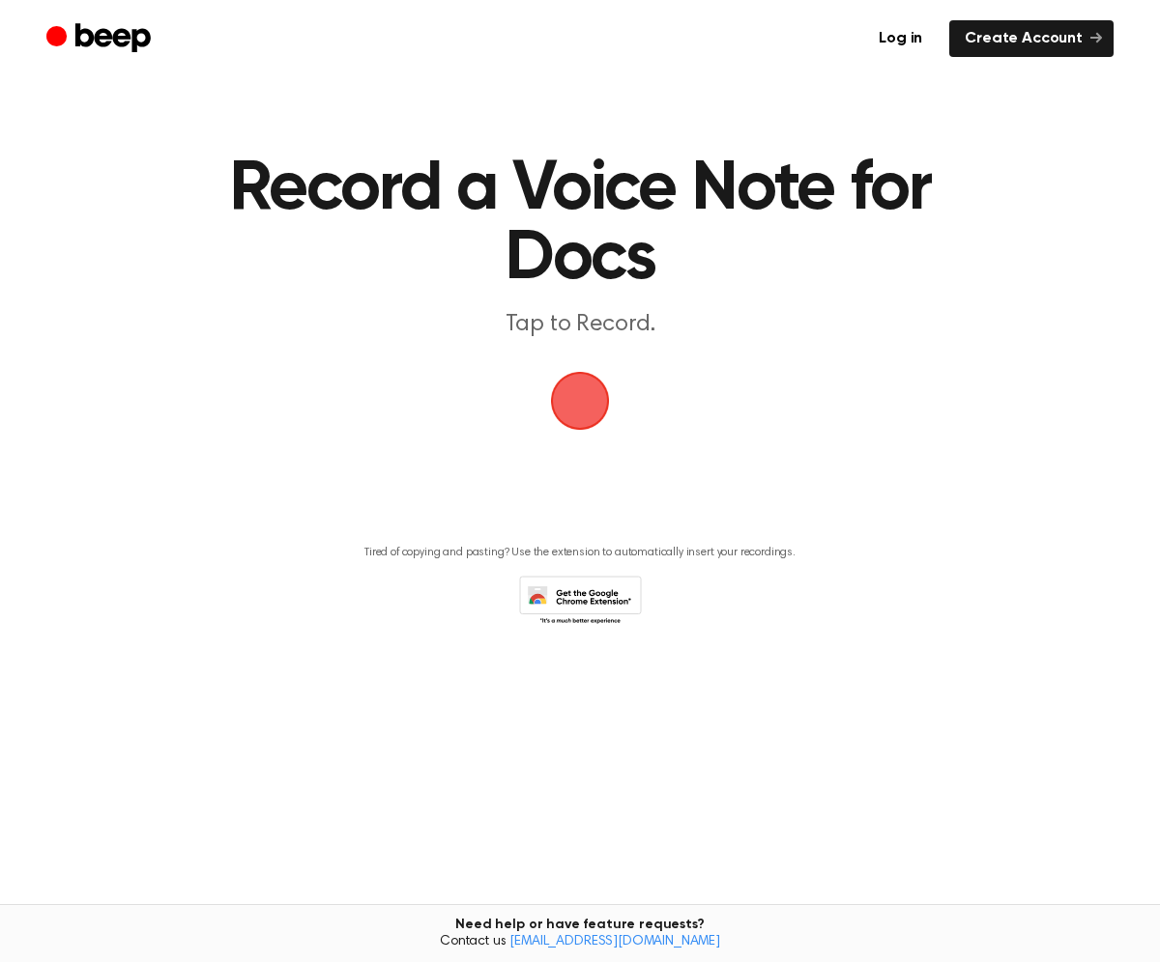
click at [591, 408] on span "button" at bounding box center [579, 400] width 77 height 77
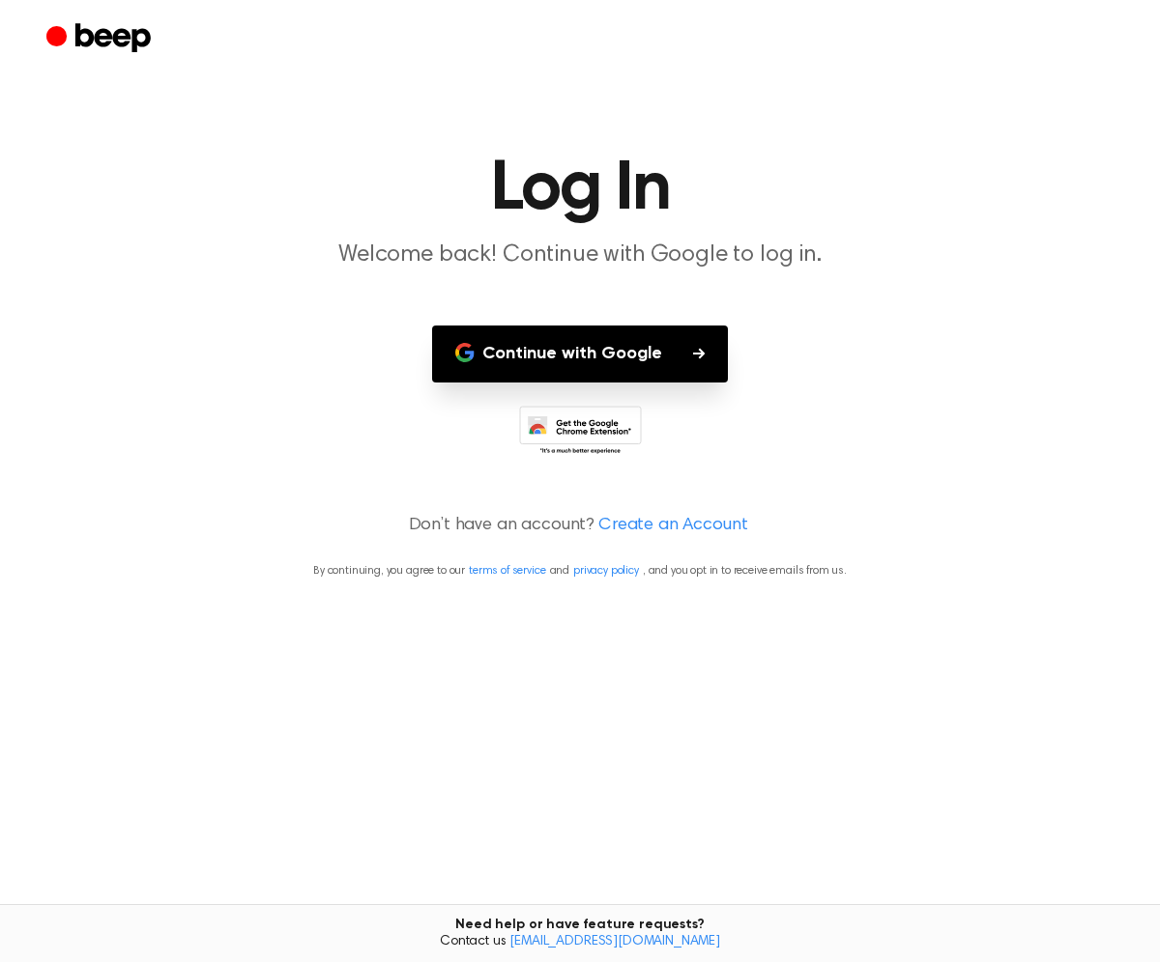
click at [615, 346] on button "Continue with Google" at bounding box center [580, 354] width 296 height 57
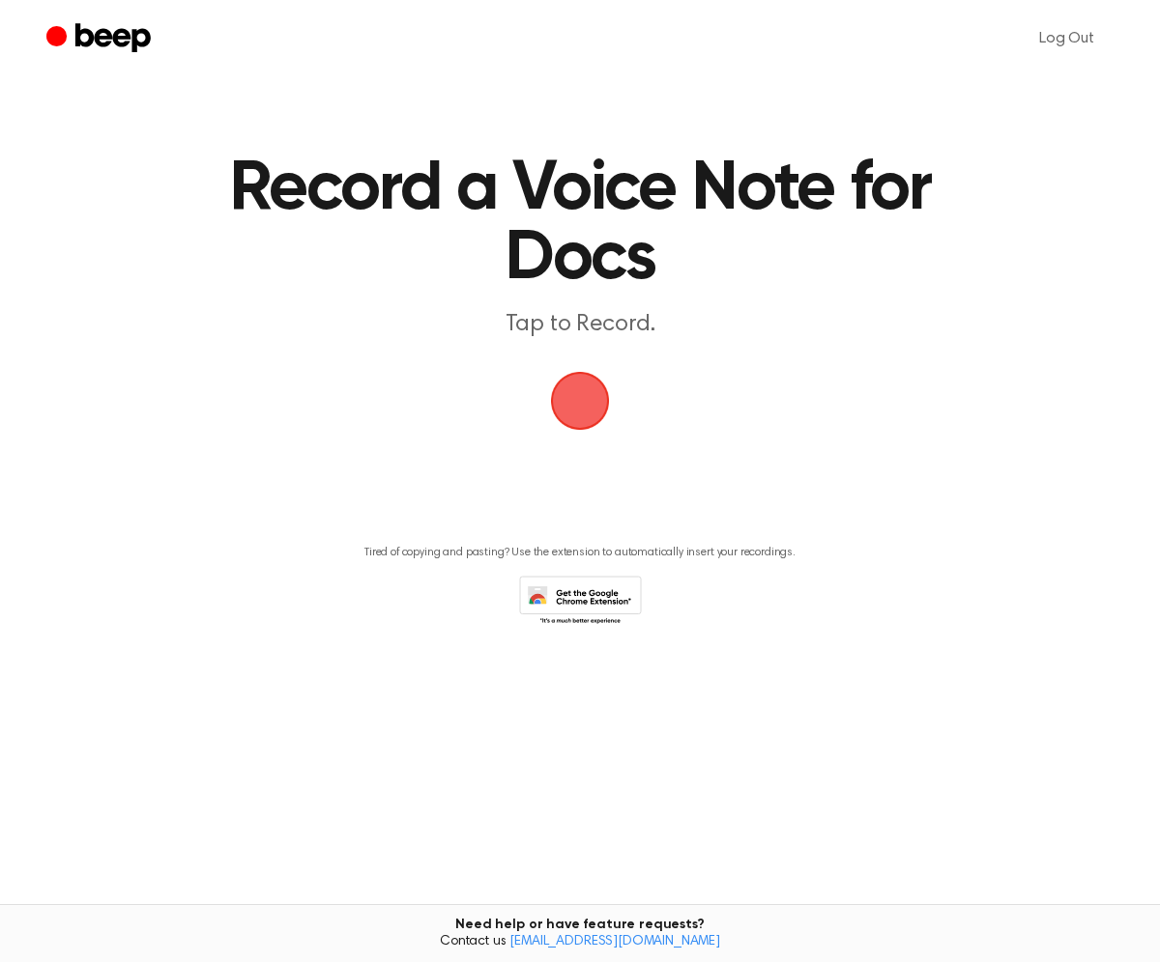
click at [588, 416] on span "button" at bounding box center [579, 400] width 101 height 101
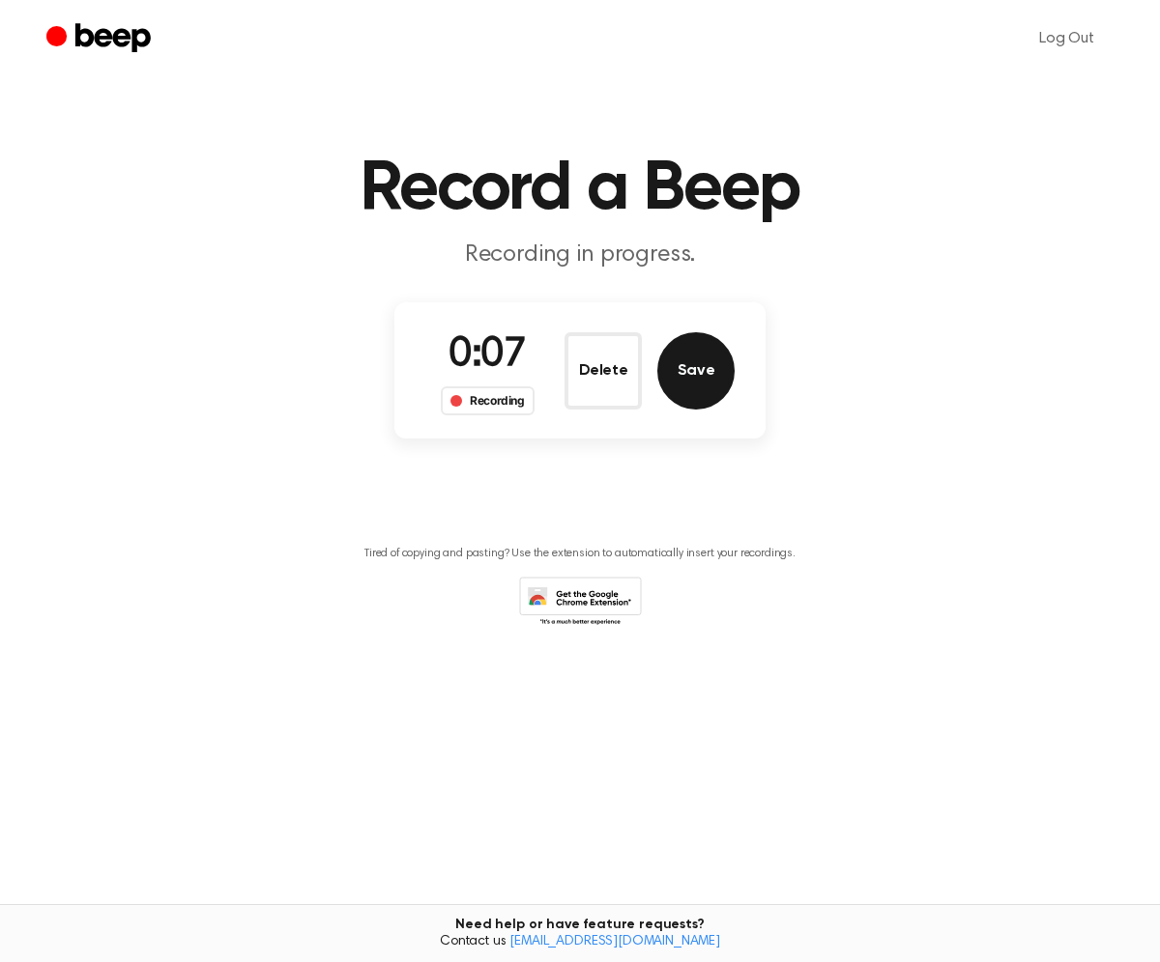
click at [702, 372] on button "Save" at bounding box center [695, 370] width 77 height 77
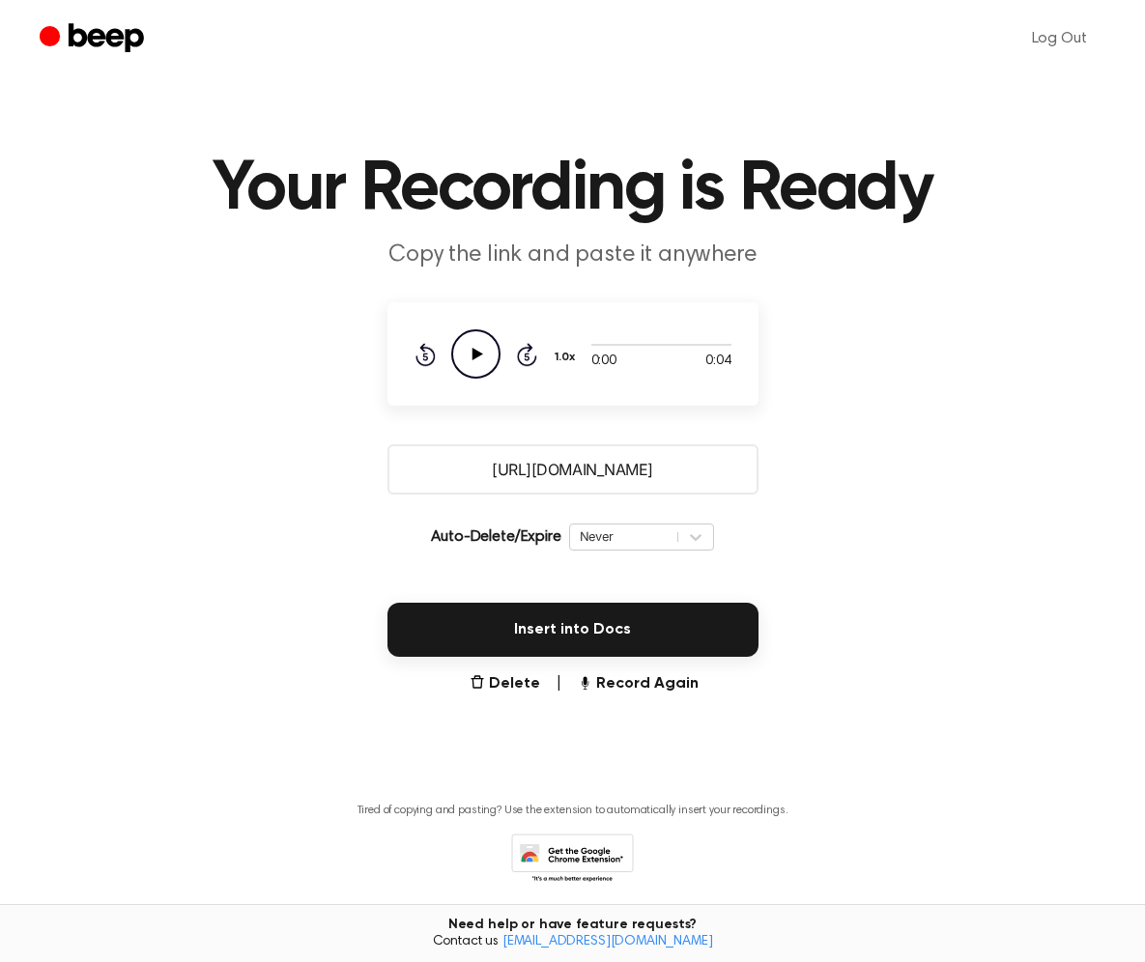
click at [474, 358] on icon "Play Audio" at bounding box center [475, 354] width 49 height 49
click at [504, 676] on button "Delete" at bounding box center [505, 684] width 71 height 23
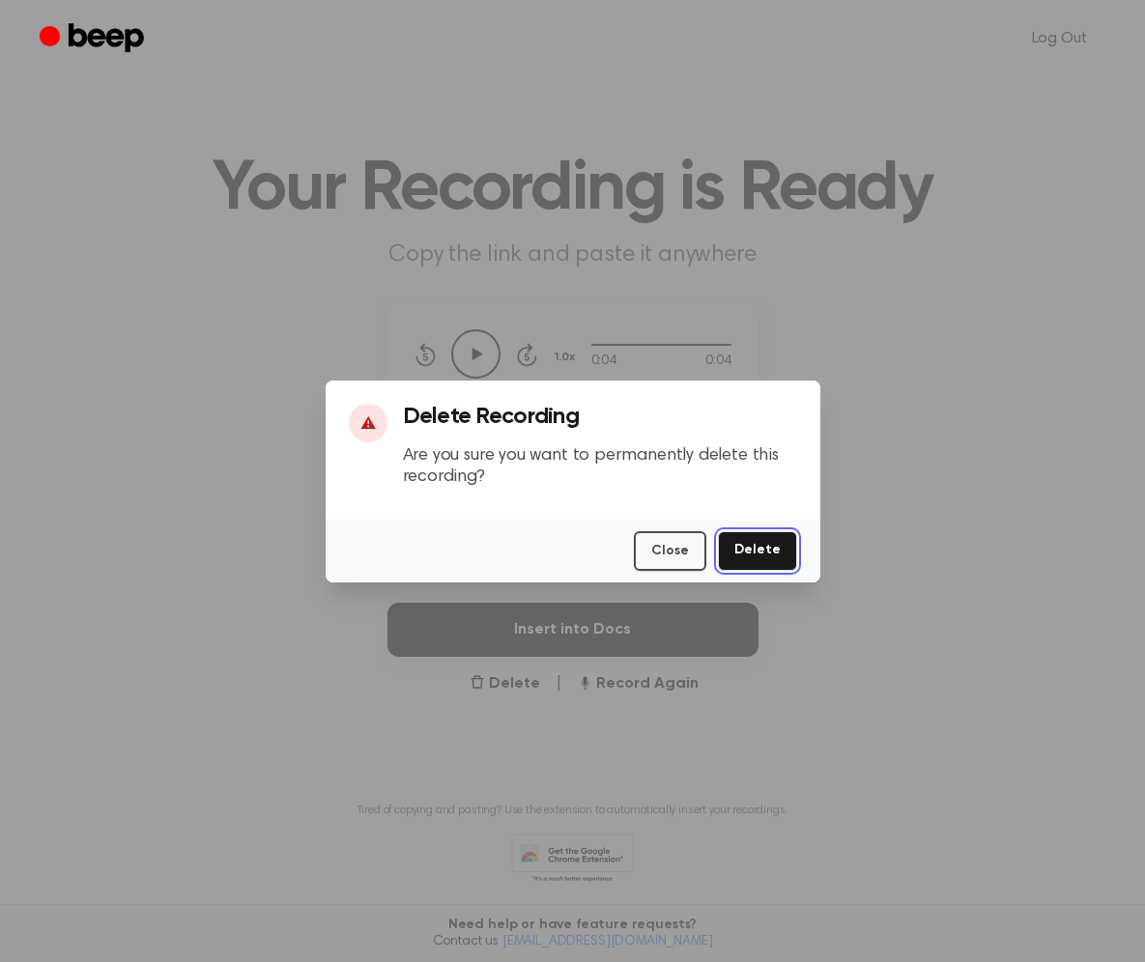
click at [759, 543] on button "Delete" at bounding box center [757, 551] width 79 height 40
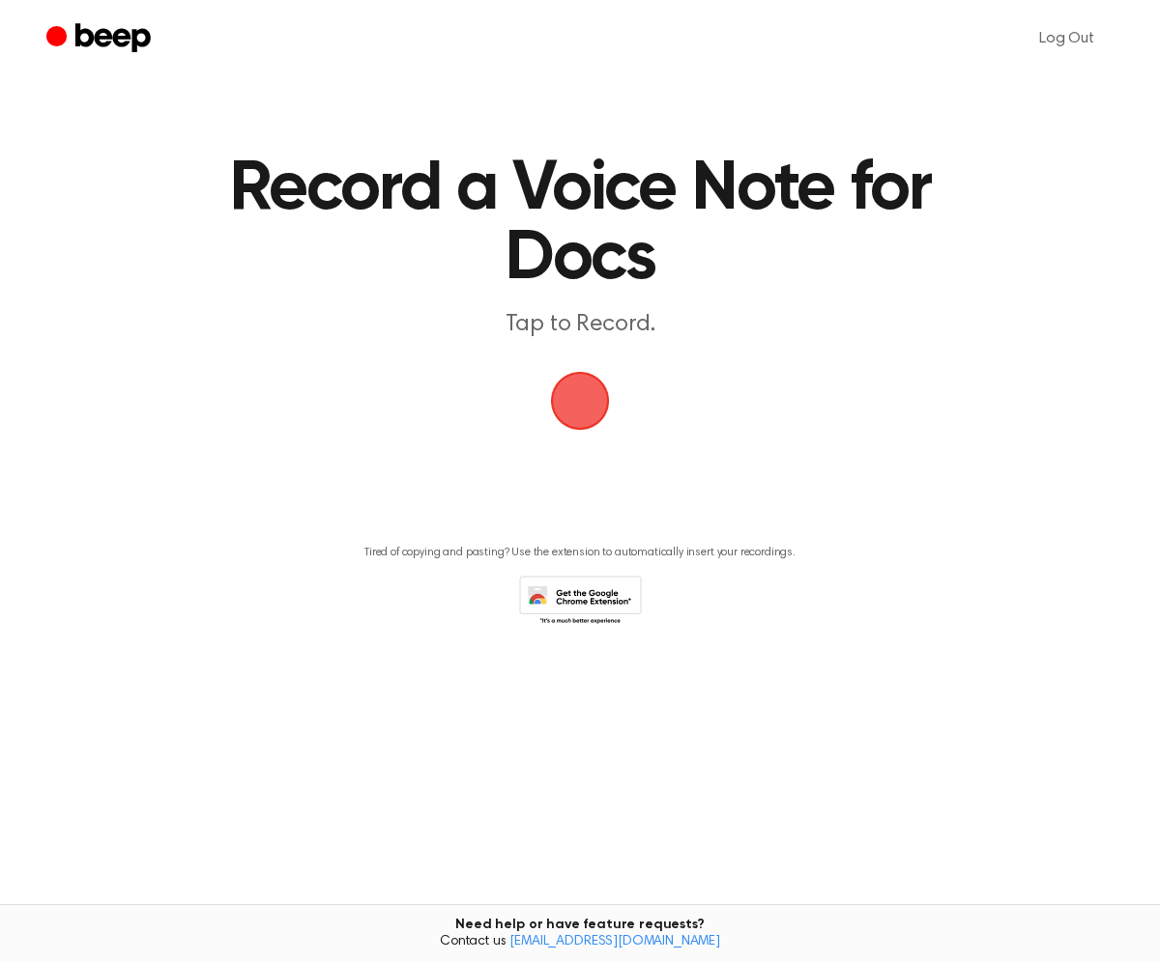
click at [585, 396] on span "button" at bounding box center [580, 401] width 70 height 70
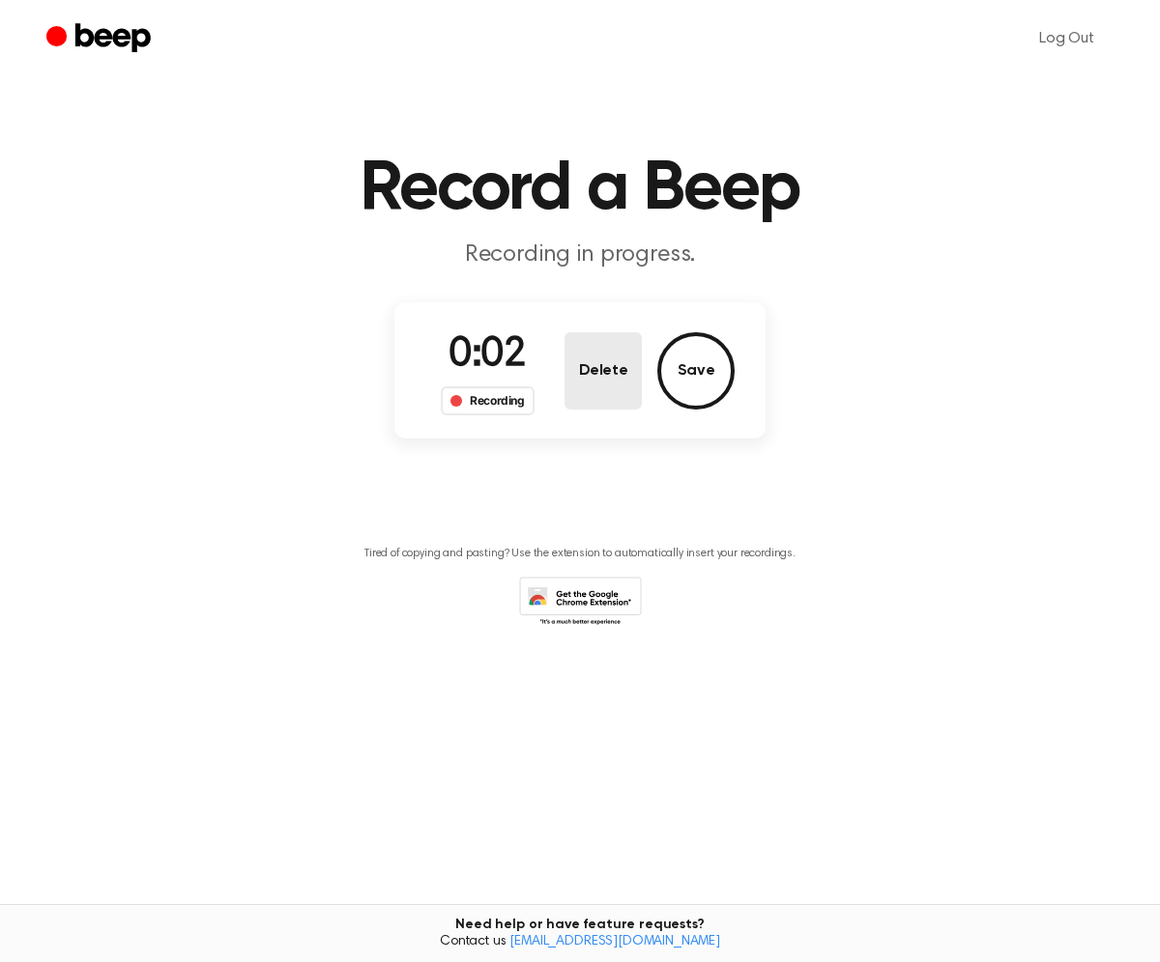
click at [596, 372] on button "Delete" at bounding box center [602, 370] width 77 height 77
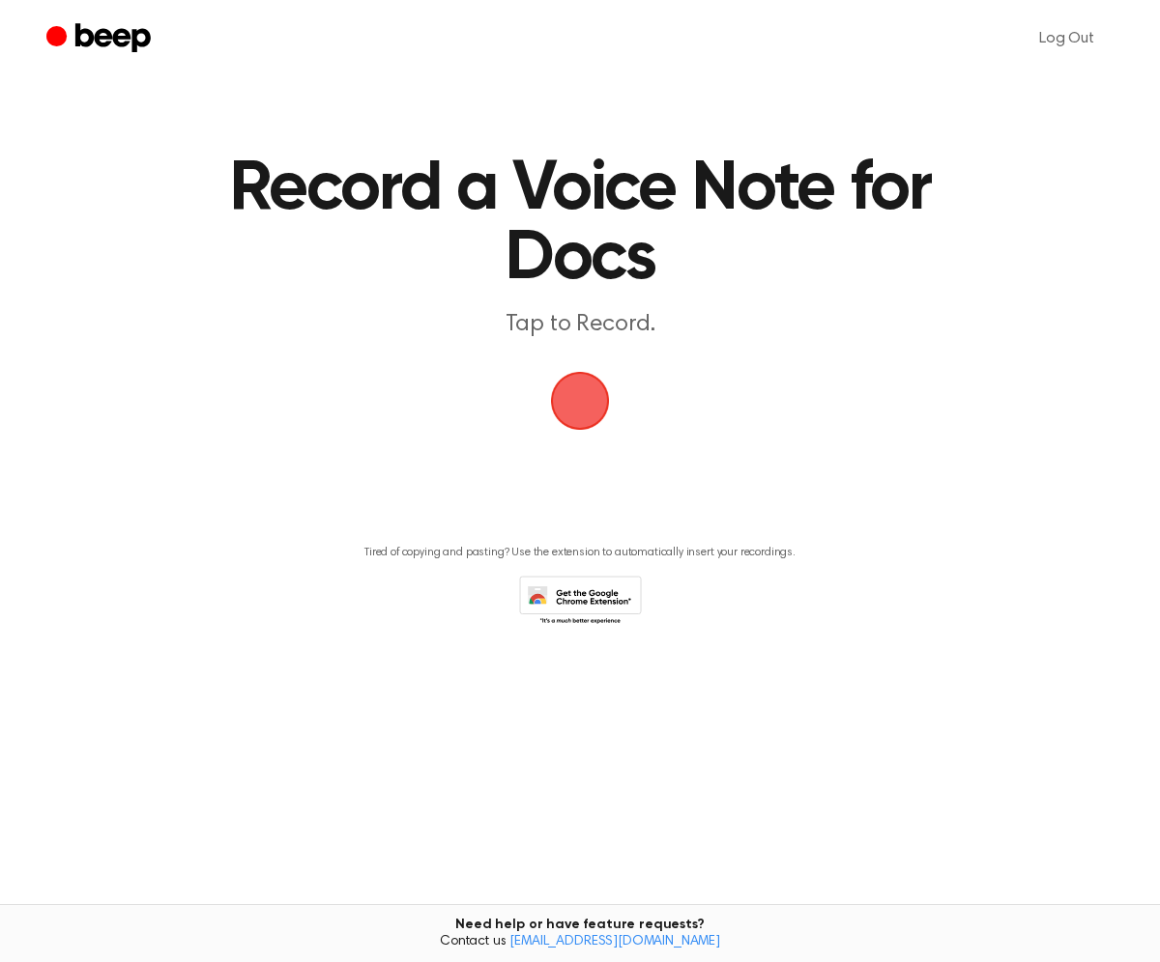
click at [654, 355] on main "Record a Voice Note for Docs Tap to Record. Tired of copying and pasting? Use t…" at bounding box center [580, 435] width 1160 height 870
click at [601, 414] on span "button" at bounding box center [580, 401] width 54 height 54
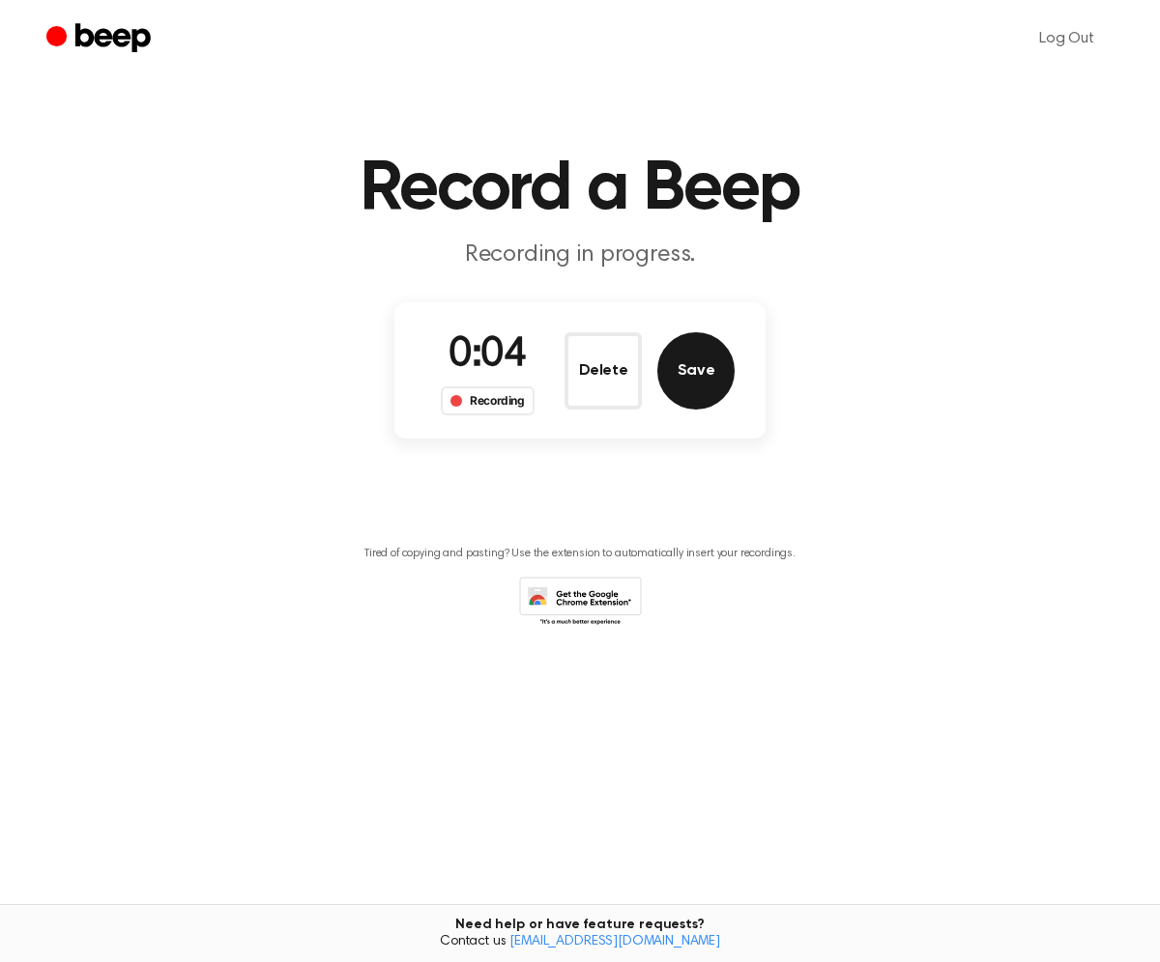
click at [696, 386] on button "Save" at bounding box center [695, 370] width 77 height 77
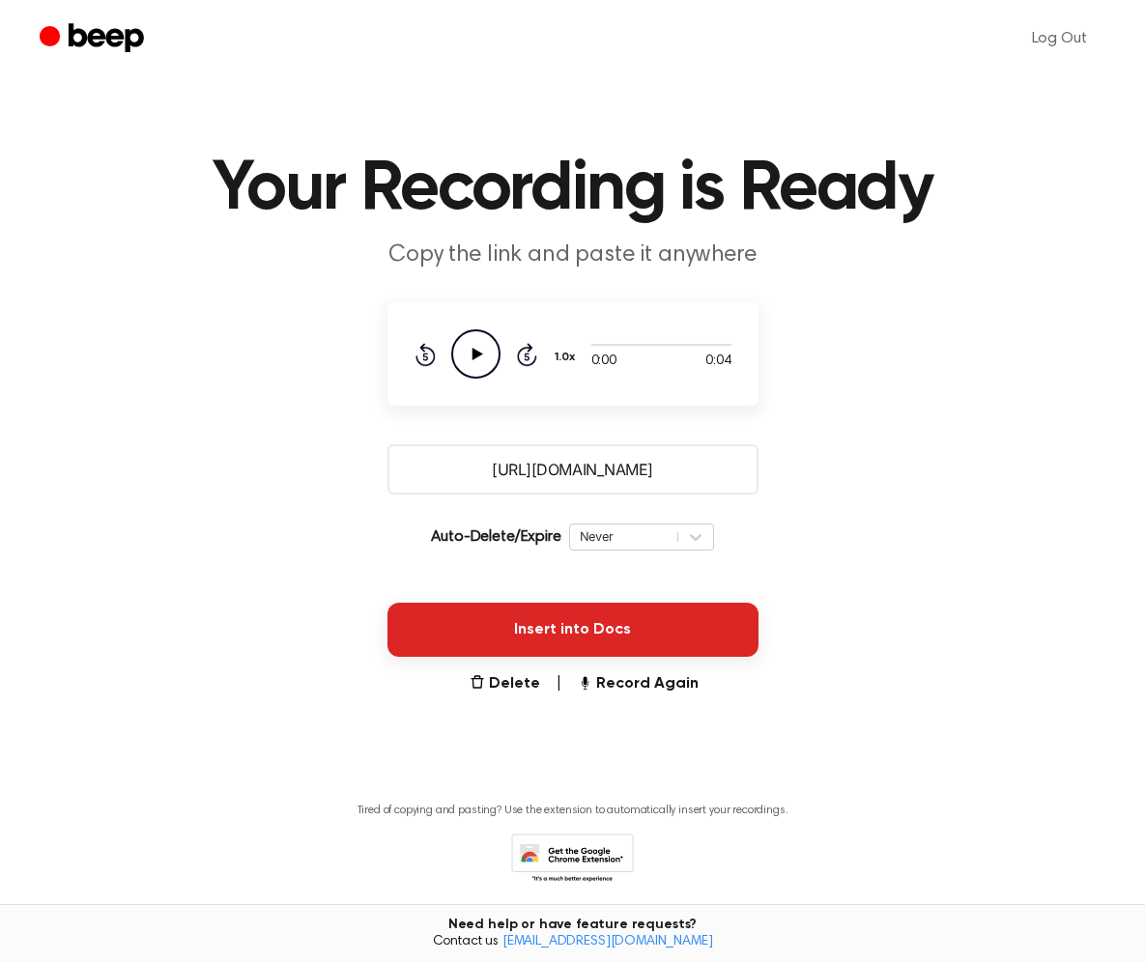
click at [594, 620] on button "Insert into Docs" at bounding box center [572, 630] width 371 height 54
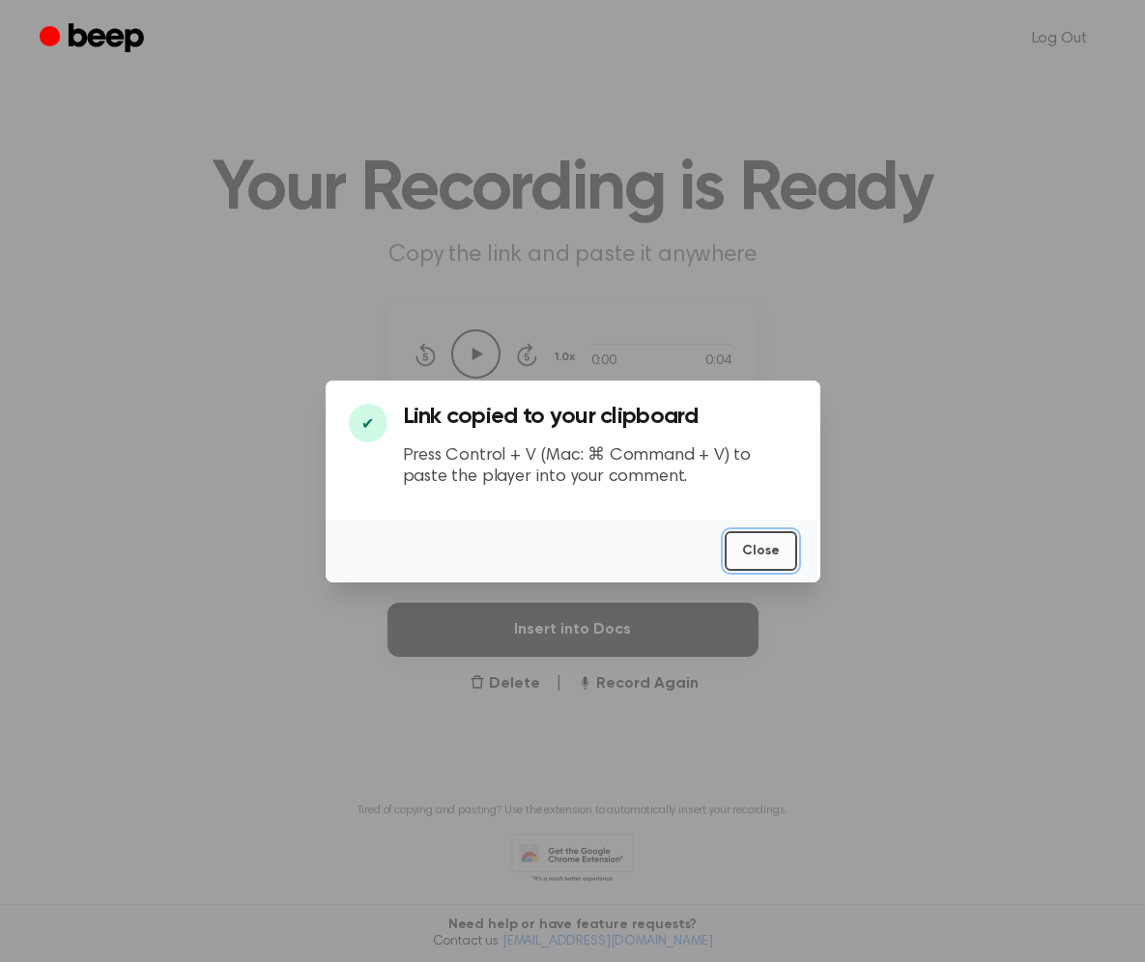
click at [763, 556] on button "Close" at bounding box center [761, 551] width 72 height 40
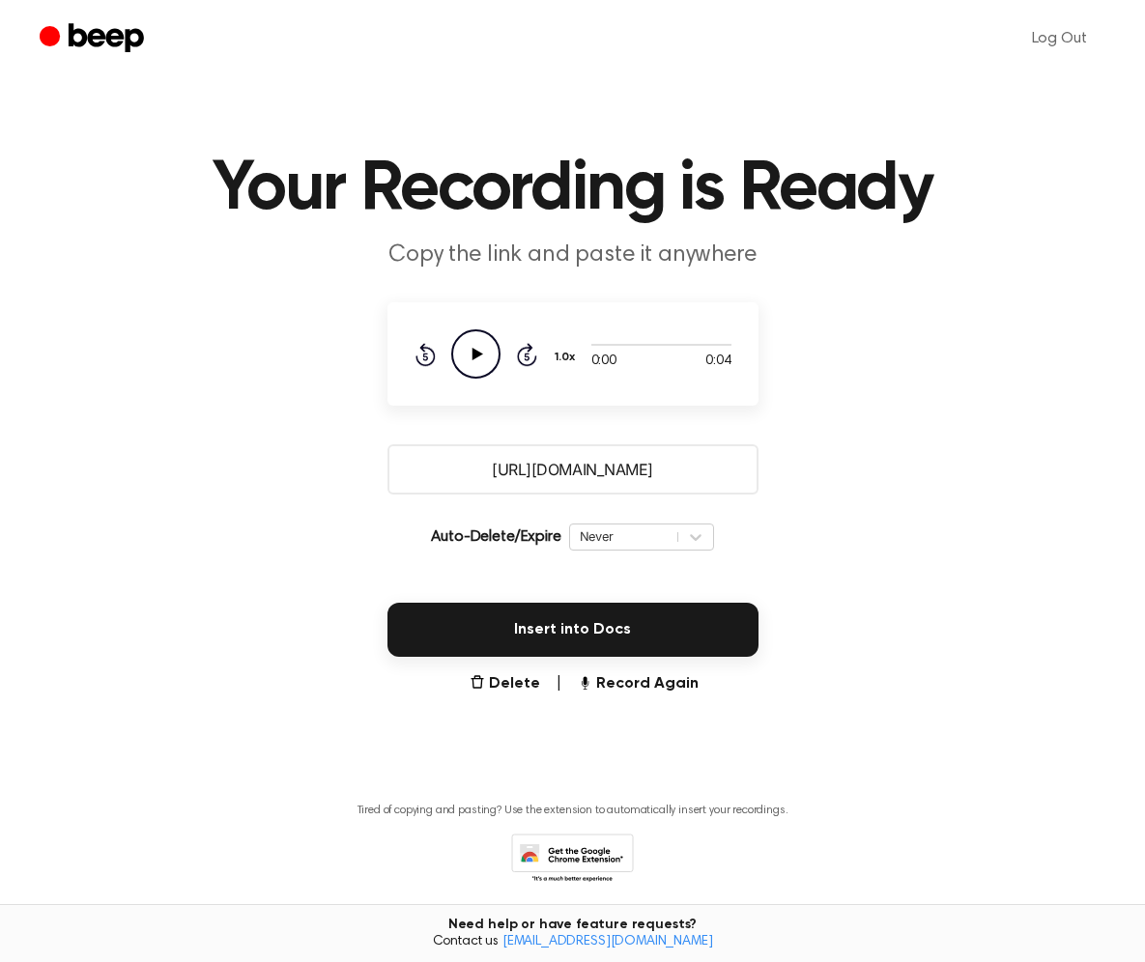
click at [551, 473] on input "https://beep.audio/uiKGV1s" at bounding box center [572, 469] width 371 height 50
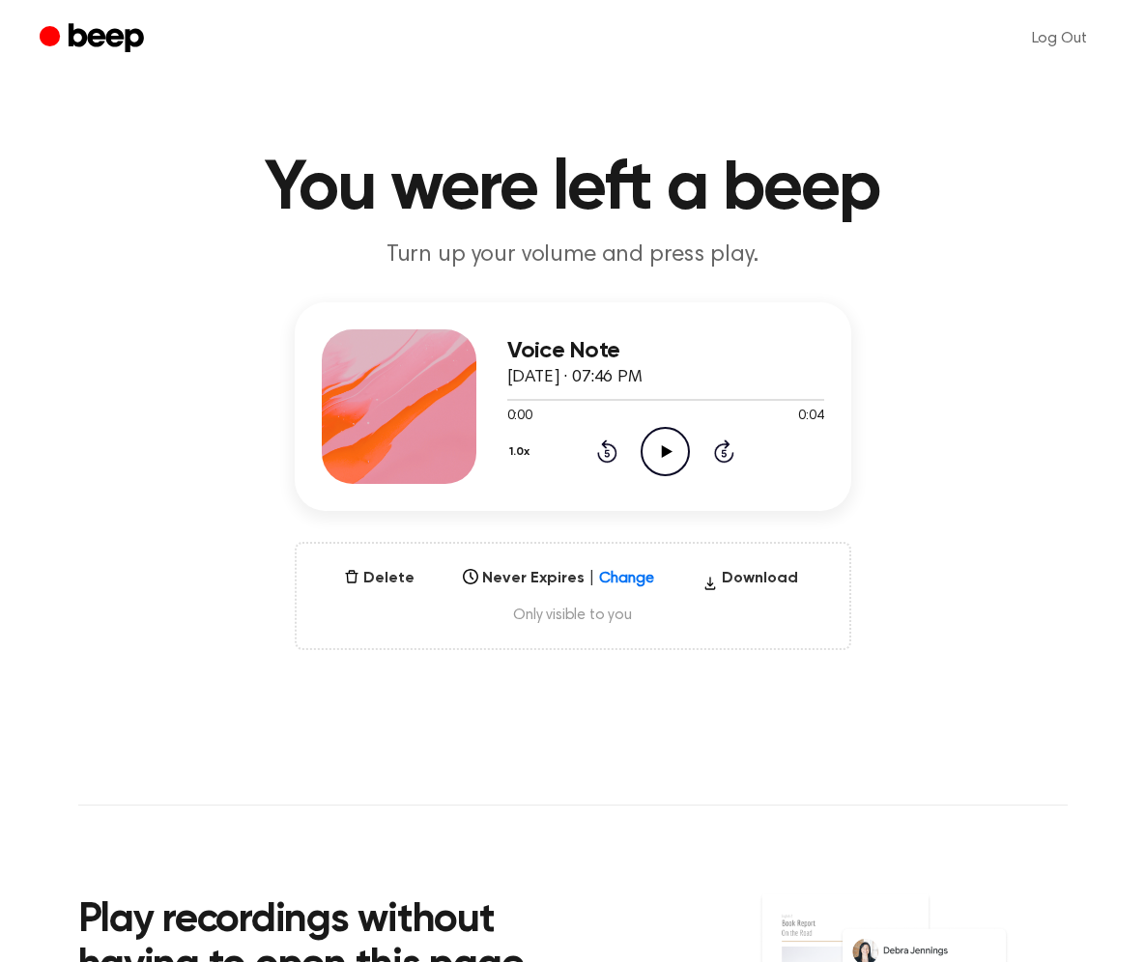
click at [666, 452] on icon at bounding box center [667, 451] width 11 height 13
click at [740, 573] on button "Download" at bounding box center [750, 582] width 111 height 31
click at [956, 353] on div "Voice Note August 9, 2025 · 07:46 PM 0:04 0:04 Your browser does not support th…" at bounding box center [572, 476] width 1099 height 348
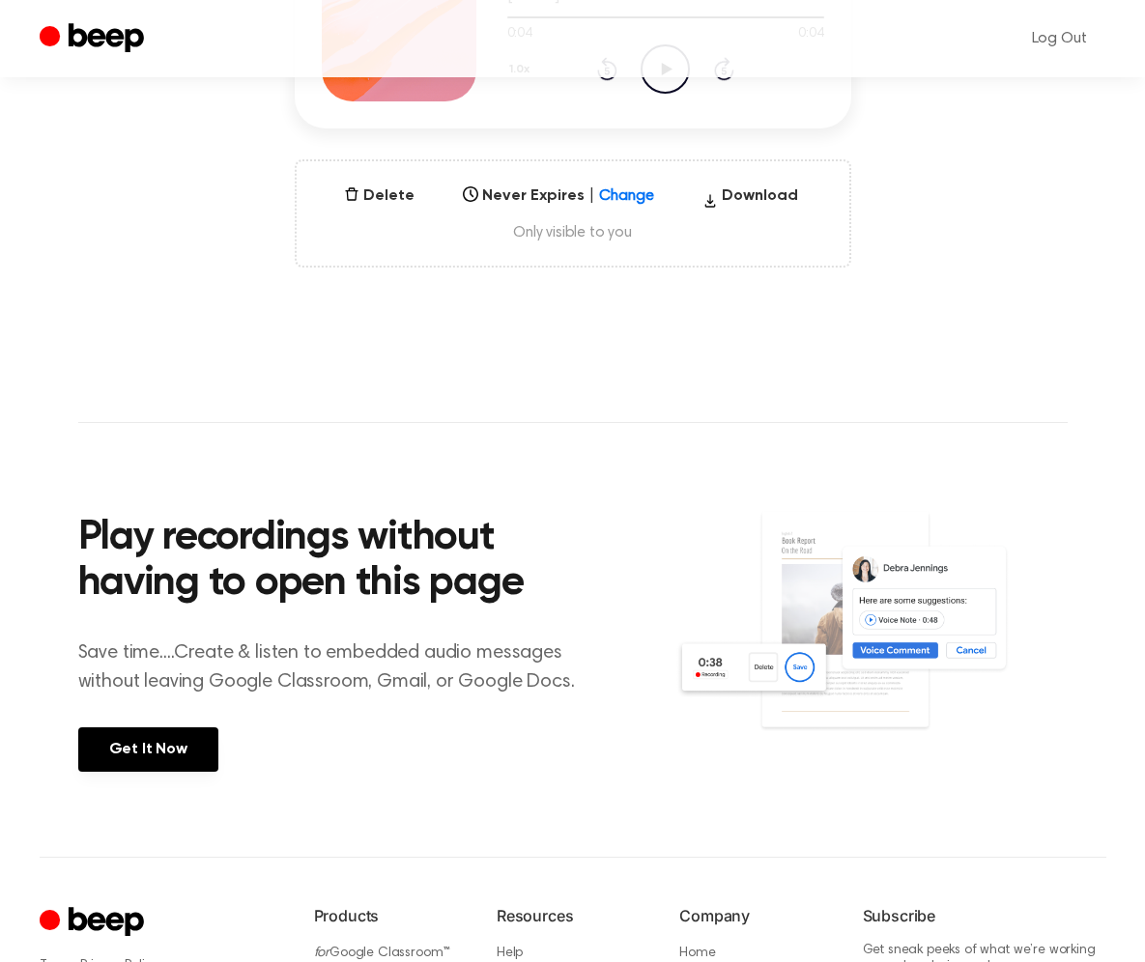
scroll to position [49, 0]
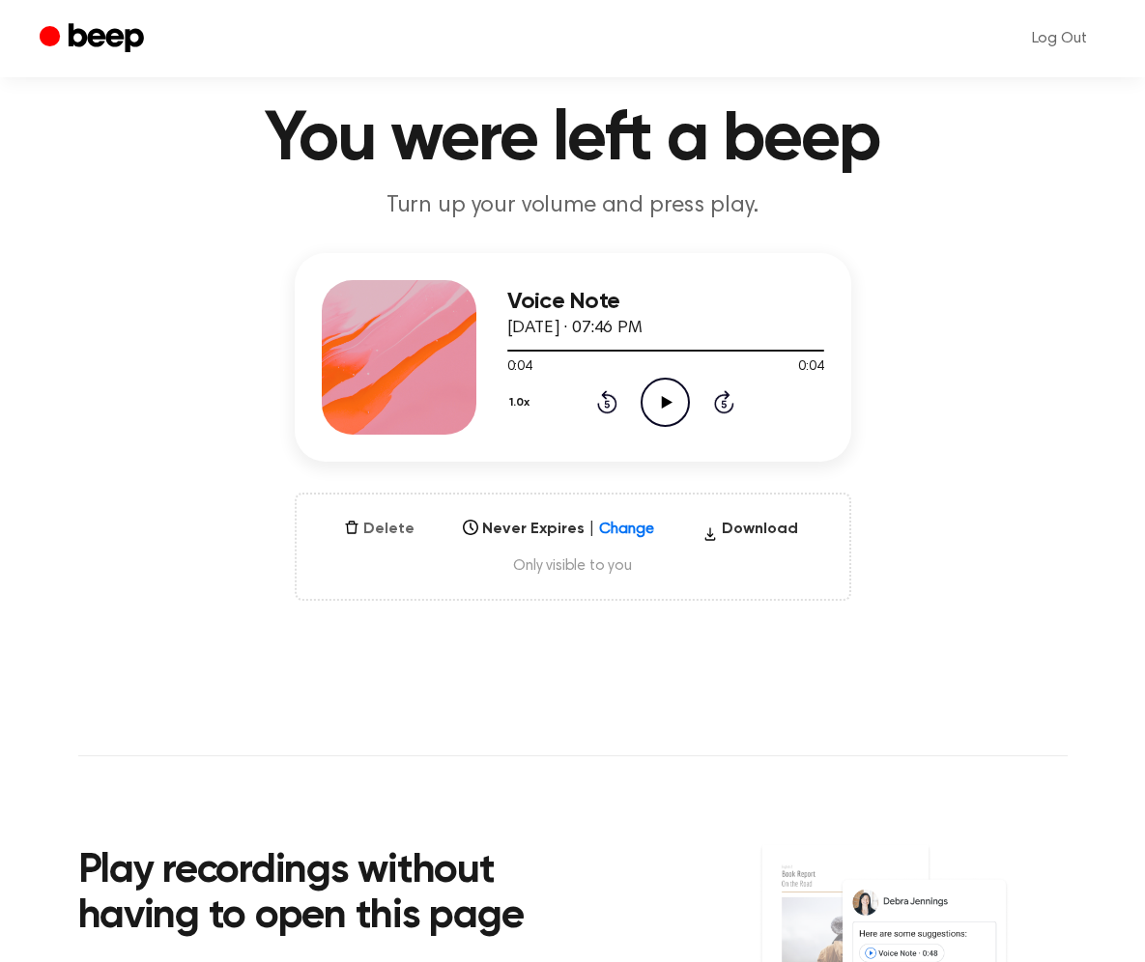
click at [398, 530] on button "Delete" at bounding box center [379, 529] width 86 height 23
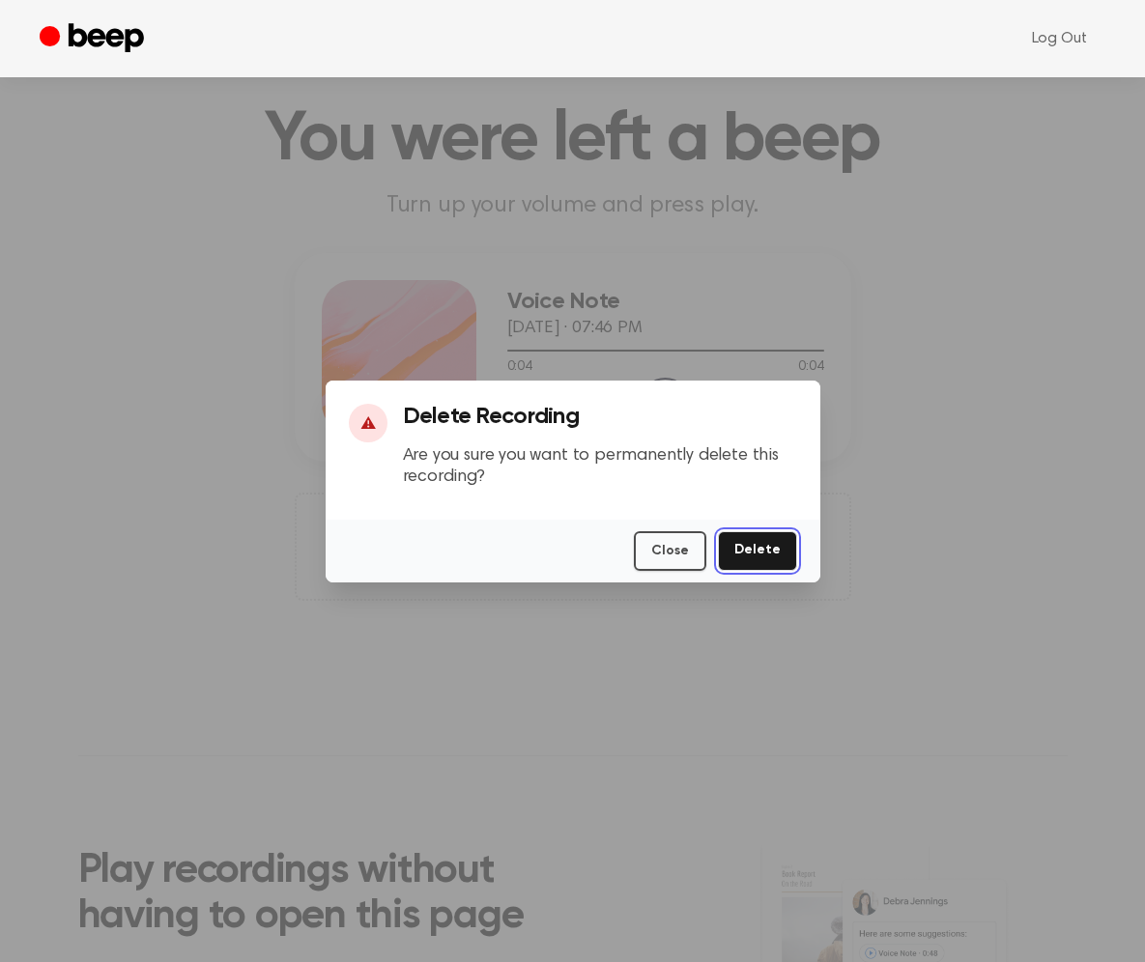
click at [756, 539] on button "Delete" at bounding box center [757, 551] width 79 height 40
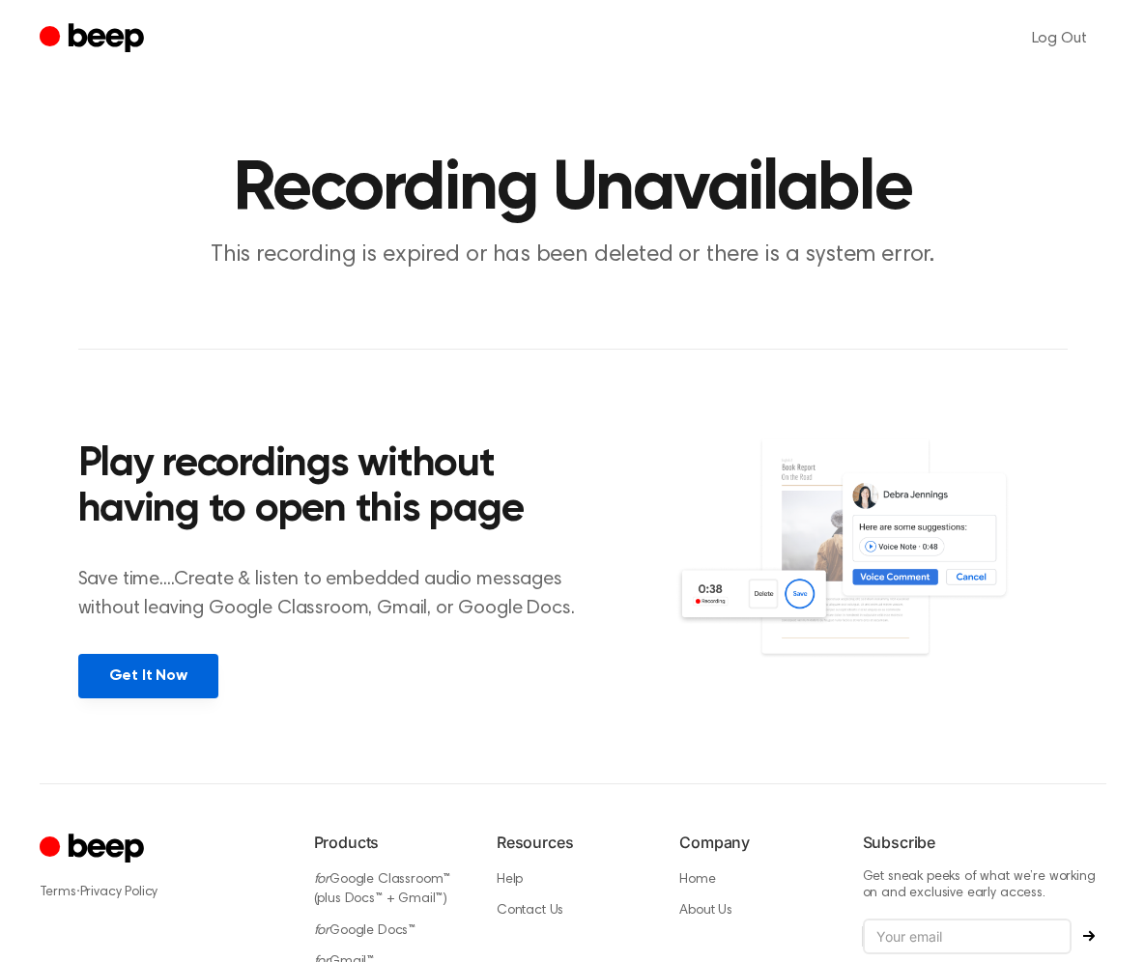
click at [180, 674] on link "Get It Now" at bounding box center [148, 676] width 140 height 44
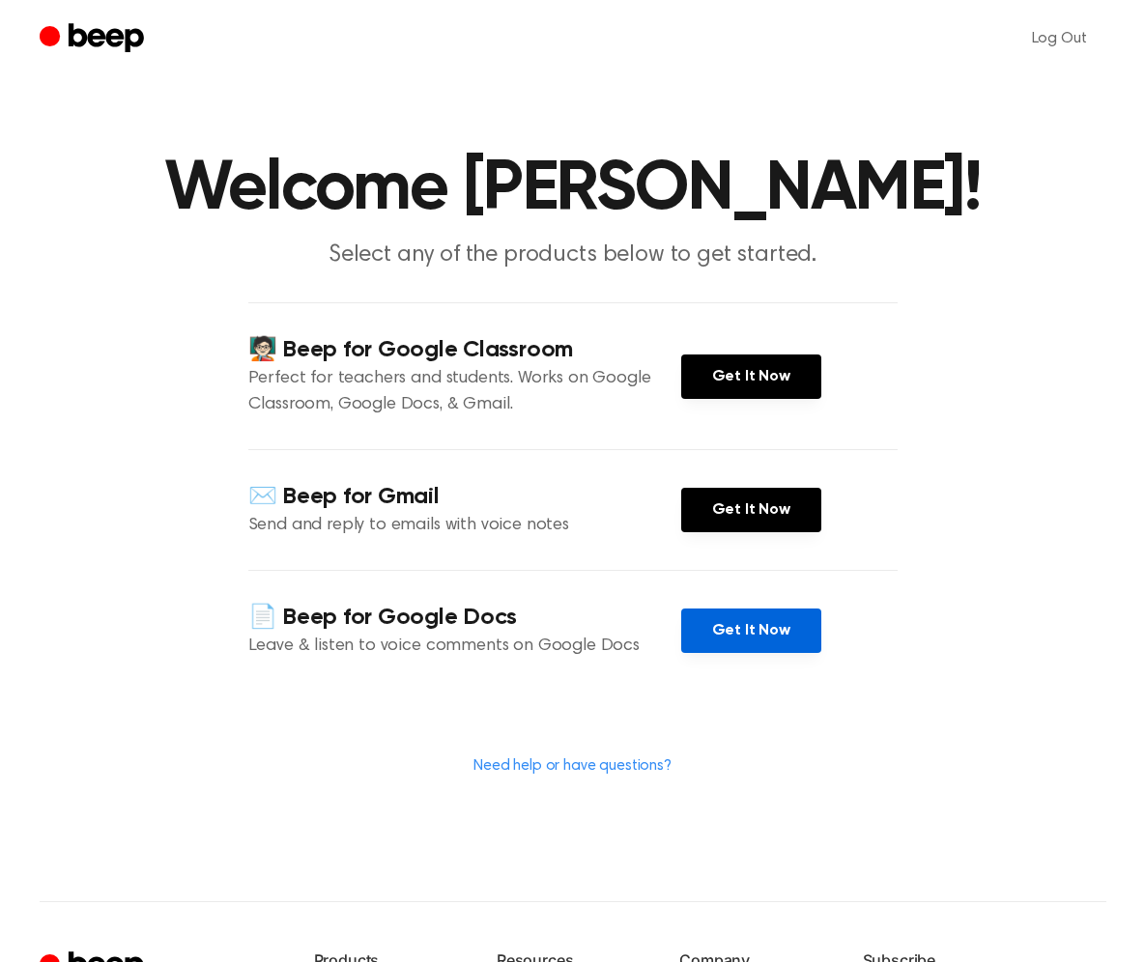
click at [736, 632] on link "Get It Now" at bounding box center [751, 631] width 140 height 44
